Goal: Find specific fact: Find contact information

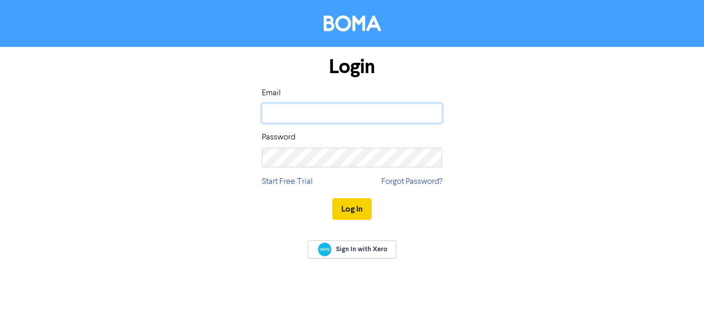
type input "[DOMAIN_NAME][EMAIL_ADDRESS][DOMAIN_NAME]"
click at [368, 210] on button "Log In" at bounding box center [351, 209] width 39 height 22
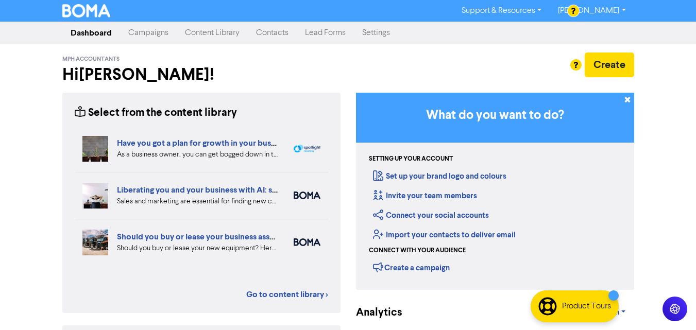
click at [276, 40] on link "Contacts" at bounding box center [272, 33] width 49 height 21
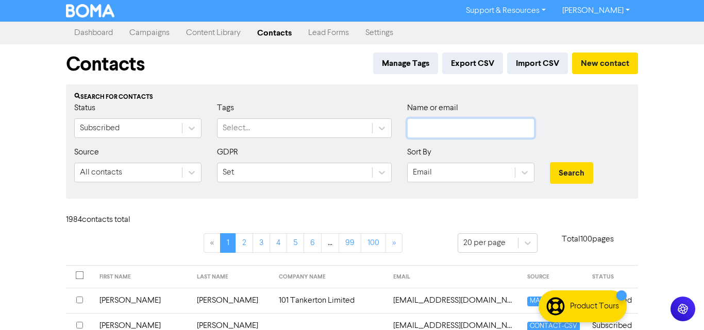
click at [419, 127] on input "text" at bounding box center [470, 129] width 127 height 20
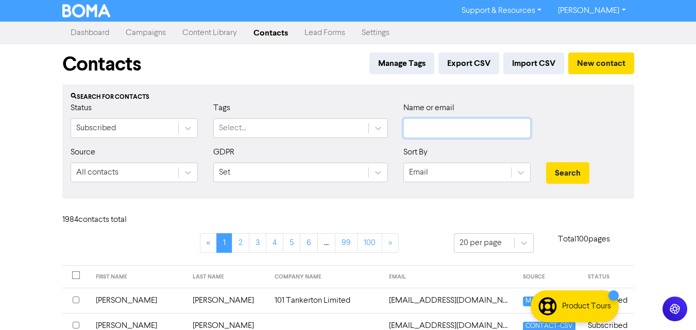
paste input "[EMAIL_ADDRESS][DOMAIN_NAME]"
click at [560, 168] on button "Search" at bounding box center [567, 173] width 43 height 22
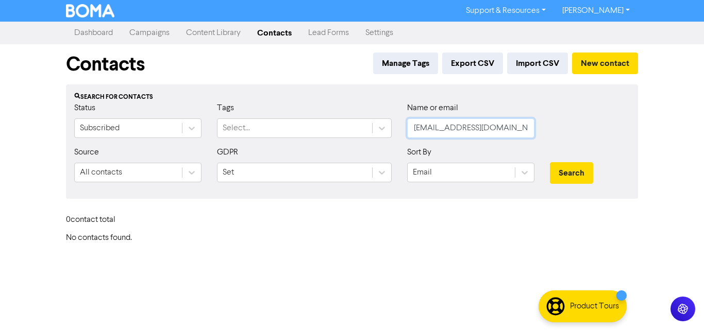
drag, startPoint x: 512, startPoint y: 134, endPoint x: 353, endPoint y: 152, distance: 159.7
click at [369, 145] on div "Status Subscribed Tags Select... Name or email [EMAIL_ADDRESS][DOMAIN_NAME]" at bounding box center [351, 124] width 571 height 44
type input "k"
paste input "[EMAIL_ADDRESS][DOMAIN_NAME]"
type input "[EMAIL_ADDRESS][DOMAIN_NAME]"
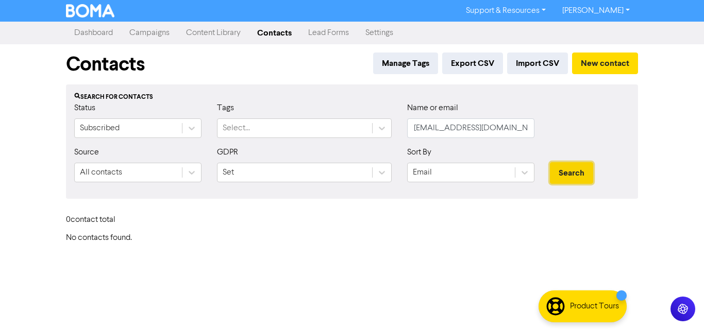
click at [566, 181] on button "Search" at bounding box center [571, 173] width 43 height 22
click at [554, 177] on button "Search" at bounding box center [571, 173] width 43 height 22
